Goal: Go to known website: Go to known website

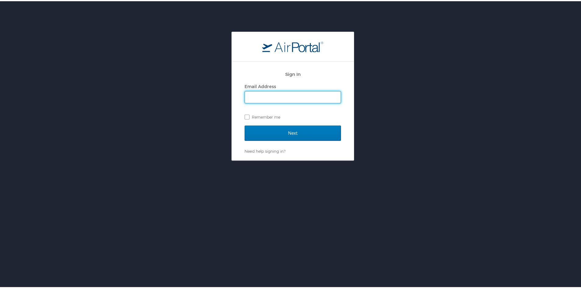
type input "tamara.bland@magna.com"
click at [245, 124] on input "Next" at bounding box center [293, 131] width 96 height 15
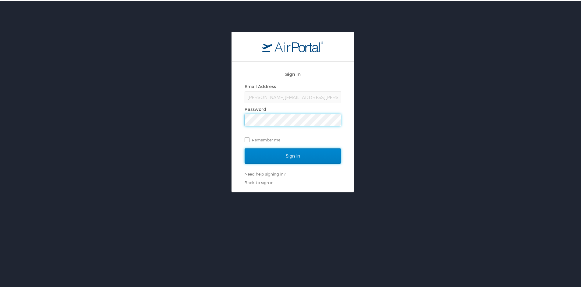
click at [315, 154] on input "Sign In" at bounding box center [293, 154] width 96 height 15
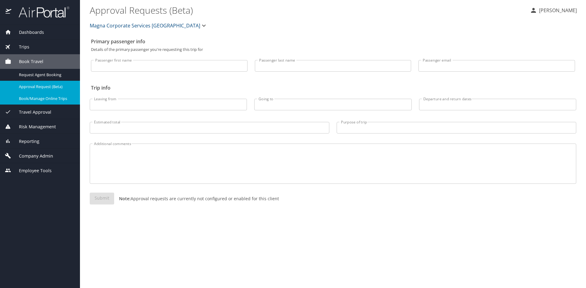
click at [44, 100] on span "Book/Manage Online Trips" at bounding box center [46, 99] width 54 height 6
